Goal: Navigation & Orientation: Find specific page/section

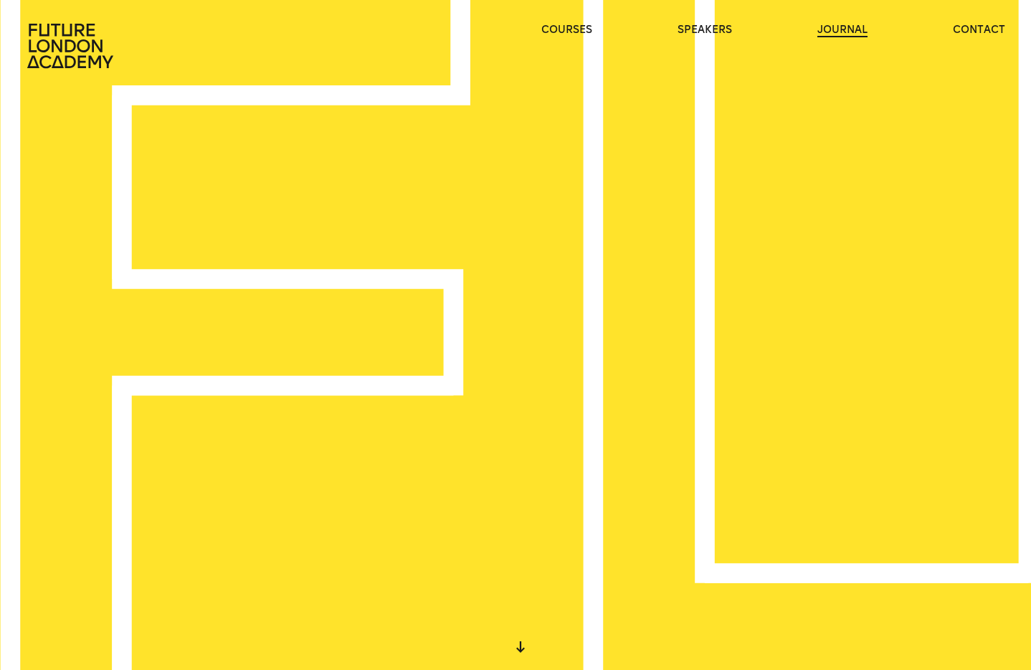
click at [843, 32] on link "journal" at bounding box center [843, 30] width 50 height 14
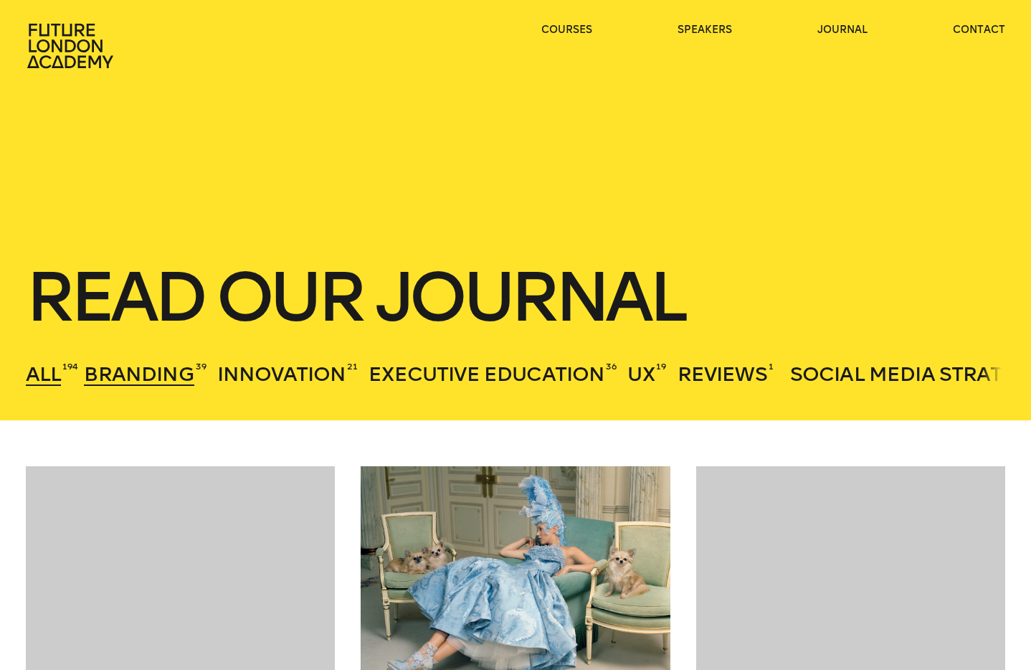
click at [134, 369] on span "Branding" at bounding box center [139, 374] width 110 height 24
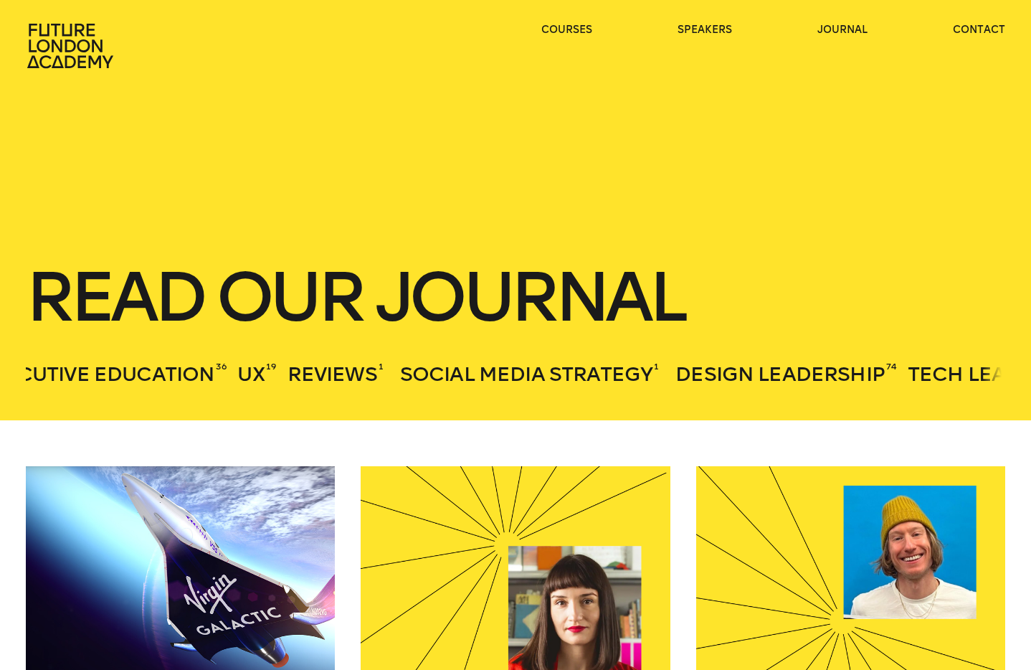
click at [85, 47] on icon at bounding box center [72, 46] width 92 height 46
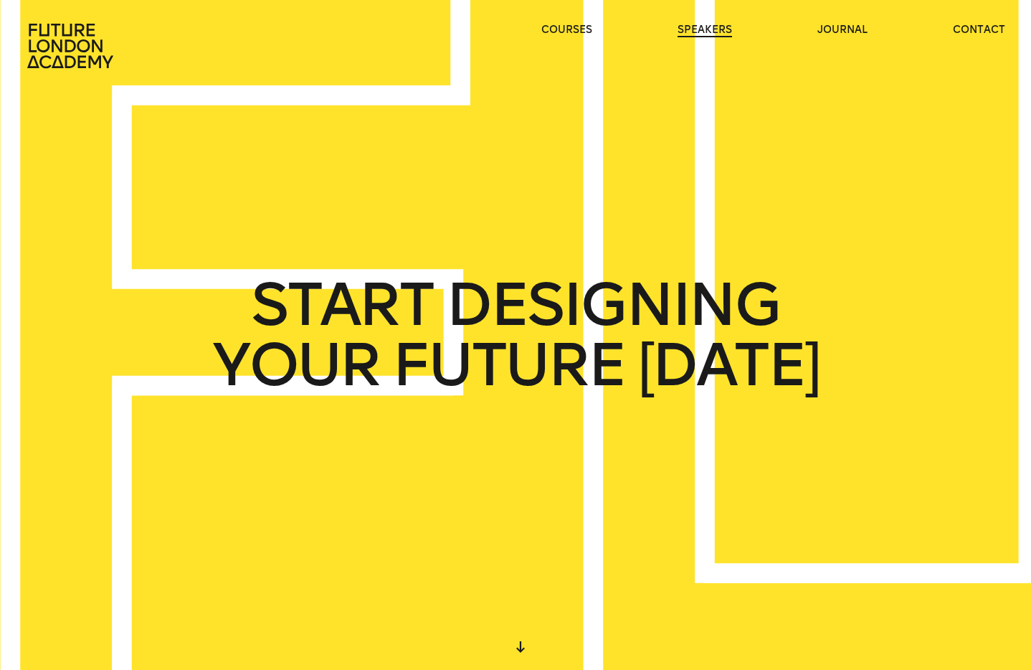
click at [700, 29] on link "speakers" at bounding box center [705, 30] width 55 height 14
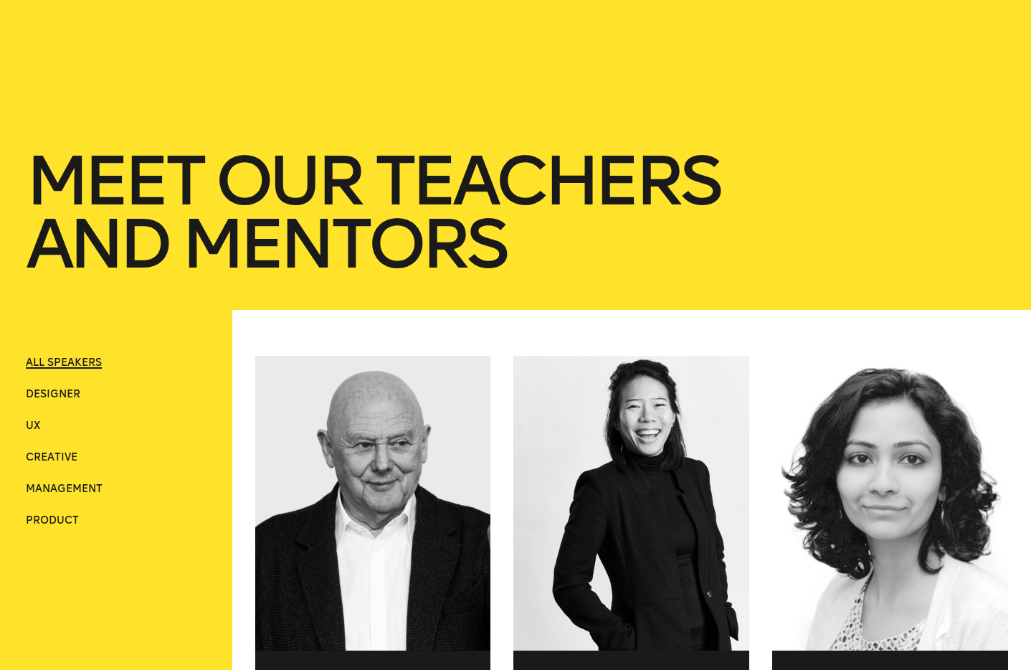
scroll to position [148, 0]
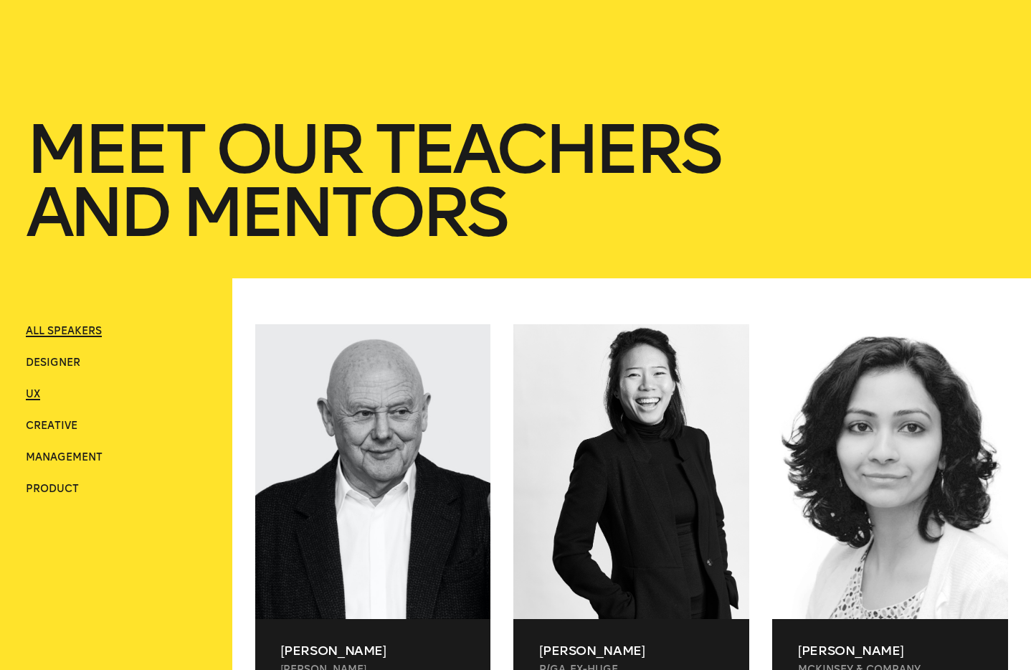
click at [34, 396] on span "UX" at bounding box center [33, 394] width 14 height 12
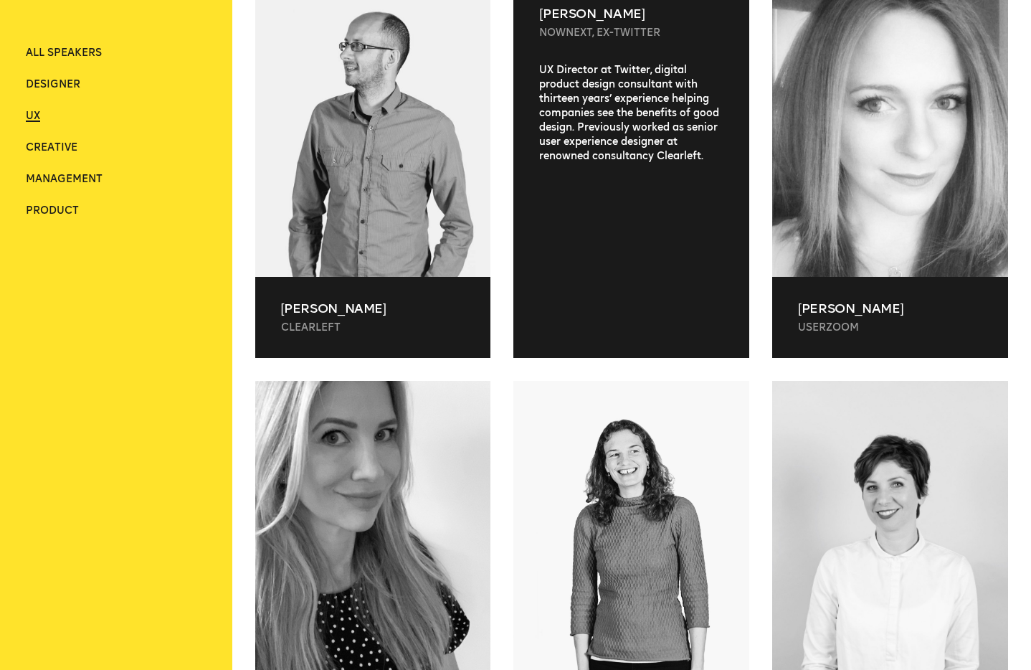
scroll to position [498, 0]
